Goal: Information Seeking & Learning: Learn about a topic

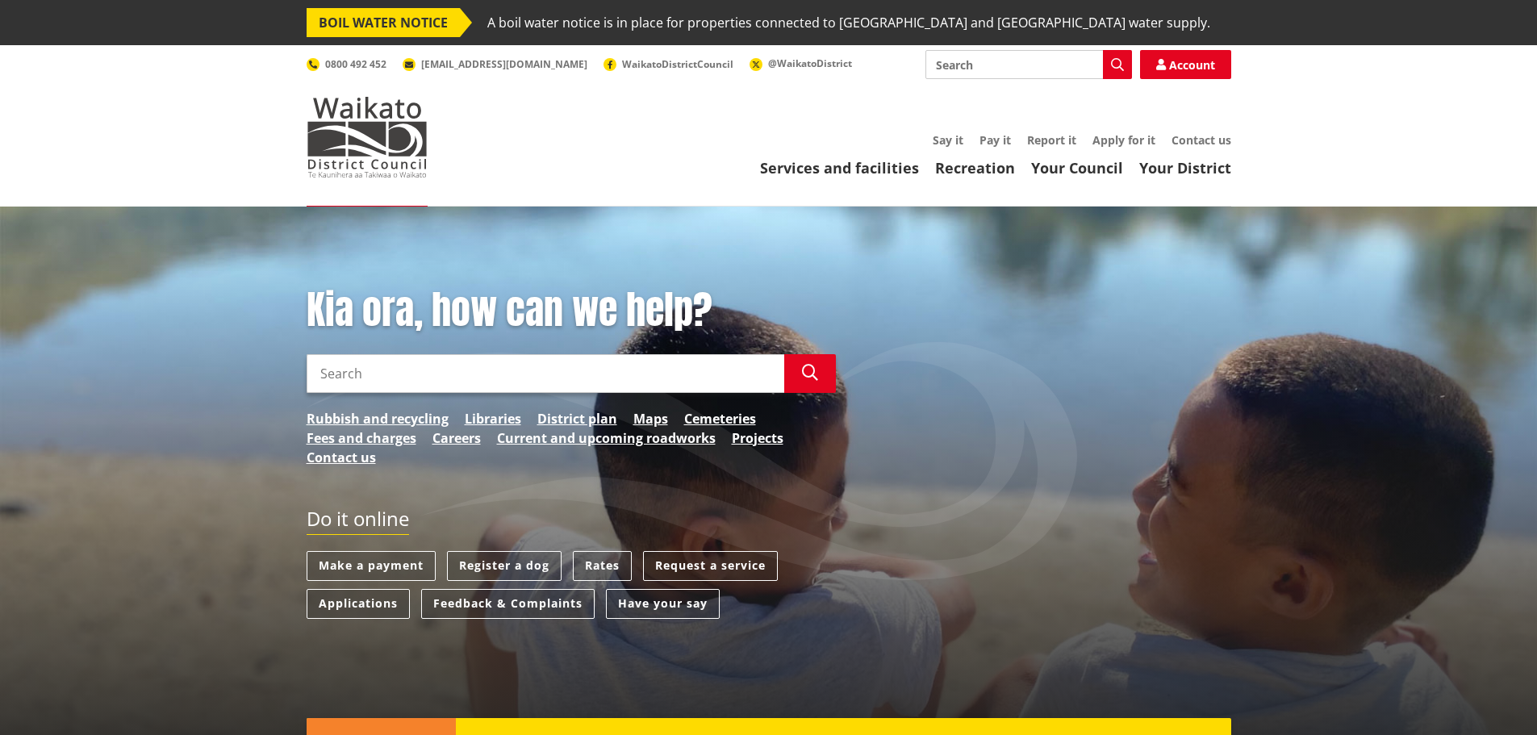
click at [384, 374] on input "Search" at bounding box center [546, 373] width 478 height 39
click at [350, 372] on input "floodzones" at bounding box center [546, 373] width 478 height 39
type input "flood zones"
click at [804, 379] on icon "button" at bounding box center [810, 373] width 16 height 16
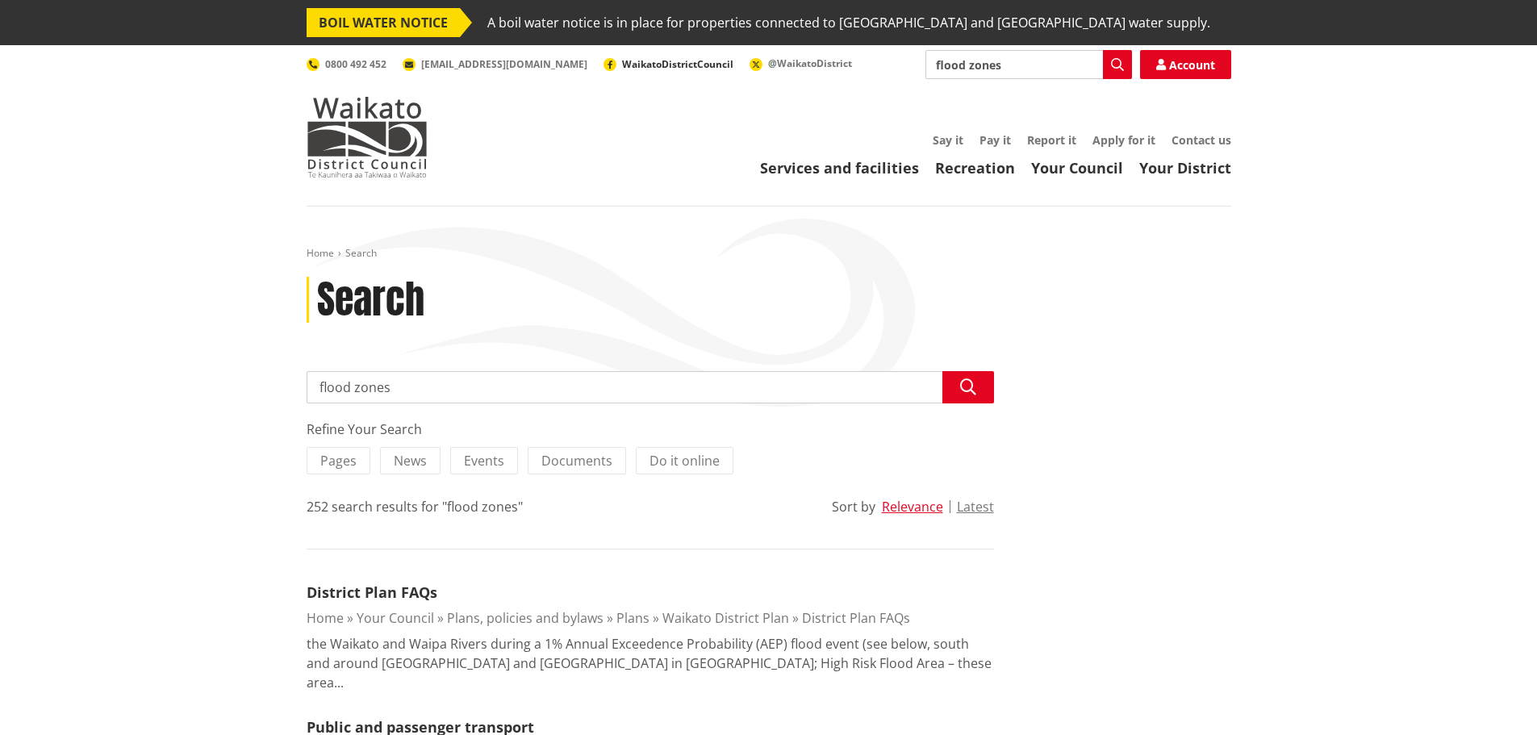
click at [622, 65] on span "WaikatoDistrictCouncil" at bounding box center [677, 64] width 111 height 14
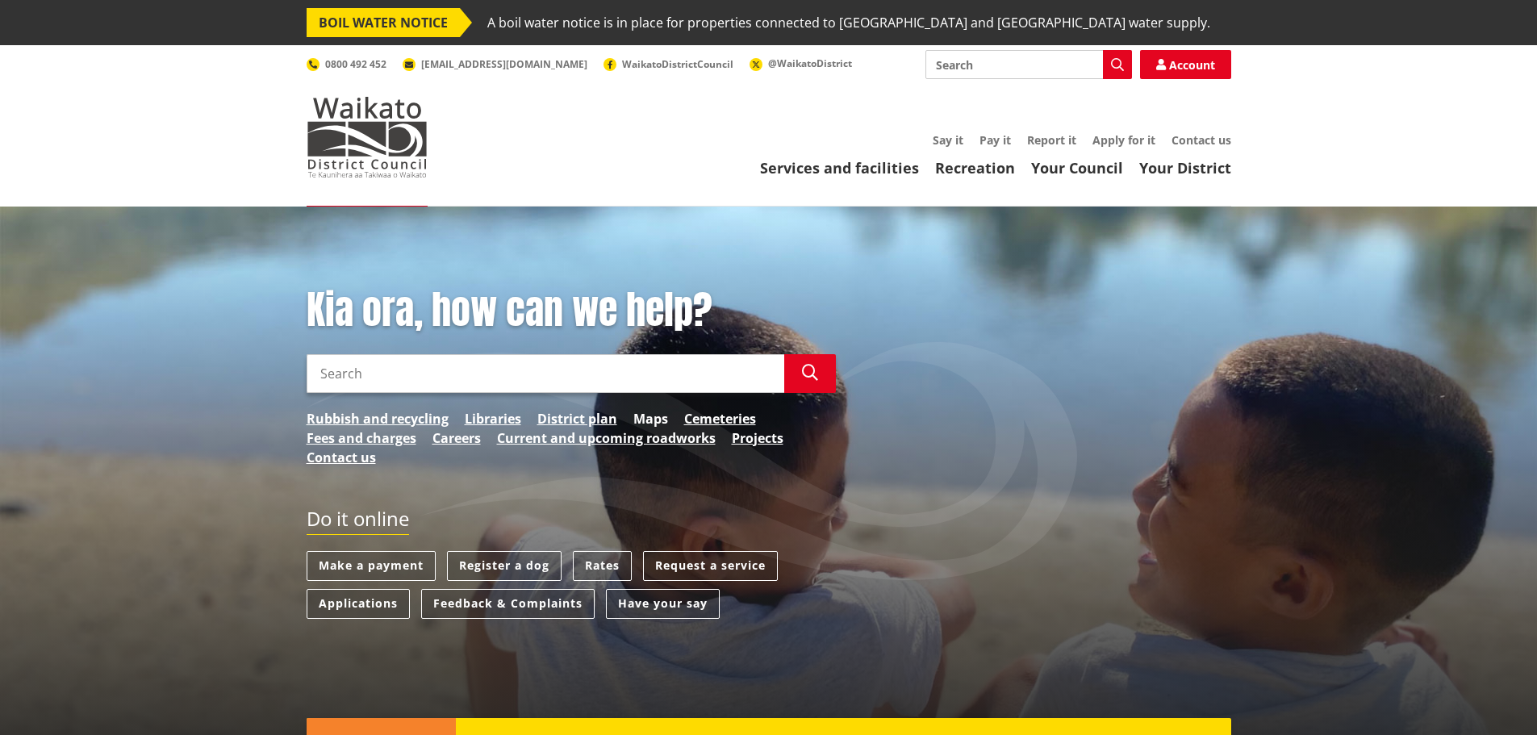
click at [648, 420] on link "Maps" at bounding box center [650, 418] width 35 height 19
